Goal: Entertainment & Leisure: Consume media (video, audio)

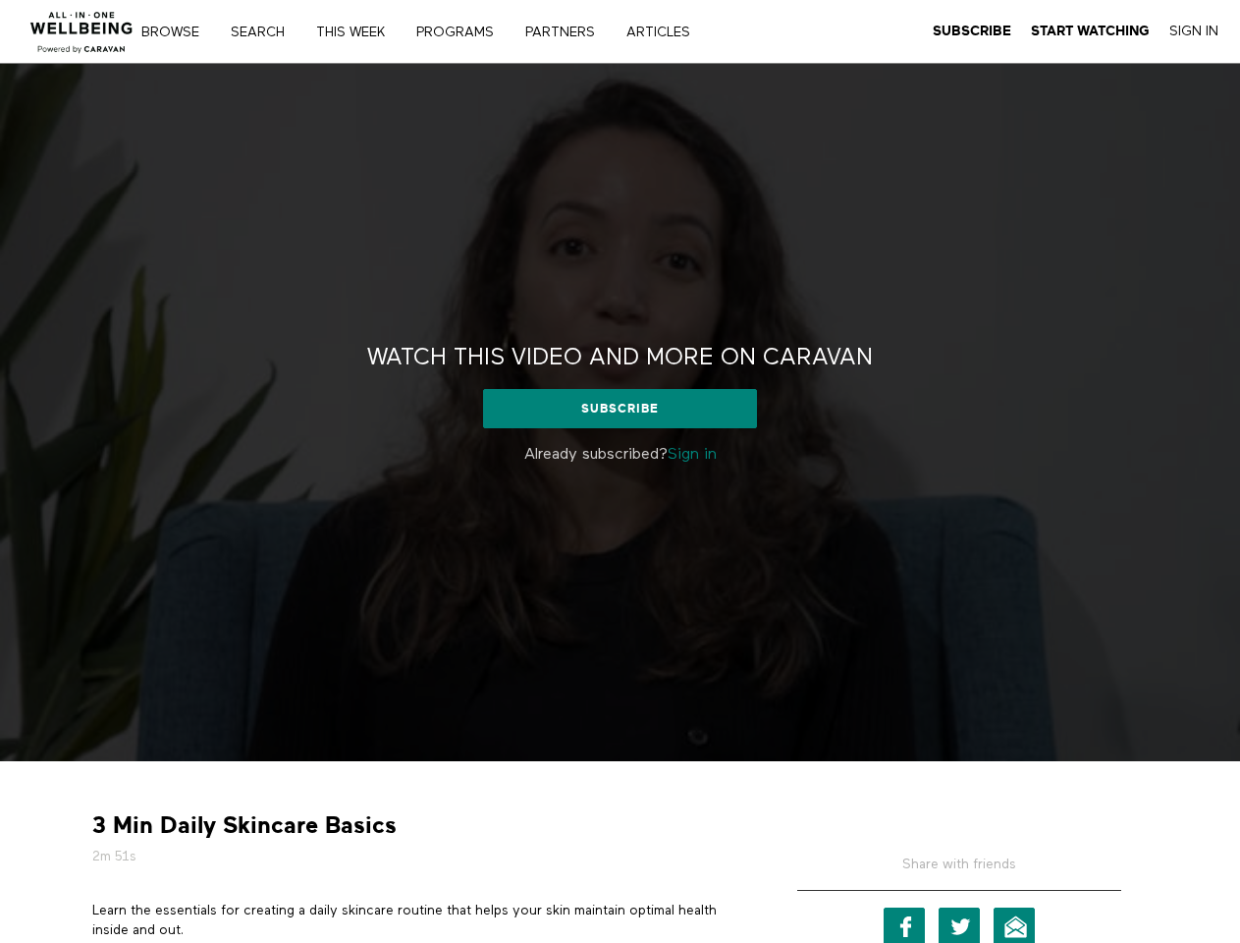
click at [620, 471] on div "Watch this video and more on CARAVAN Watch this video and more on CARAVAN Subsc…" at bounding box center [620, 412] width 1240 height 697
click at [267, 31] on link "Search" at bounding box center [264, 33] width 81 height 14
